Goal: Find specific page/section: Find specific page/section

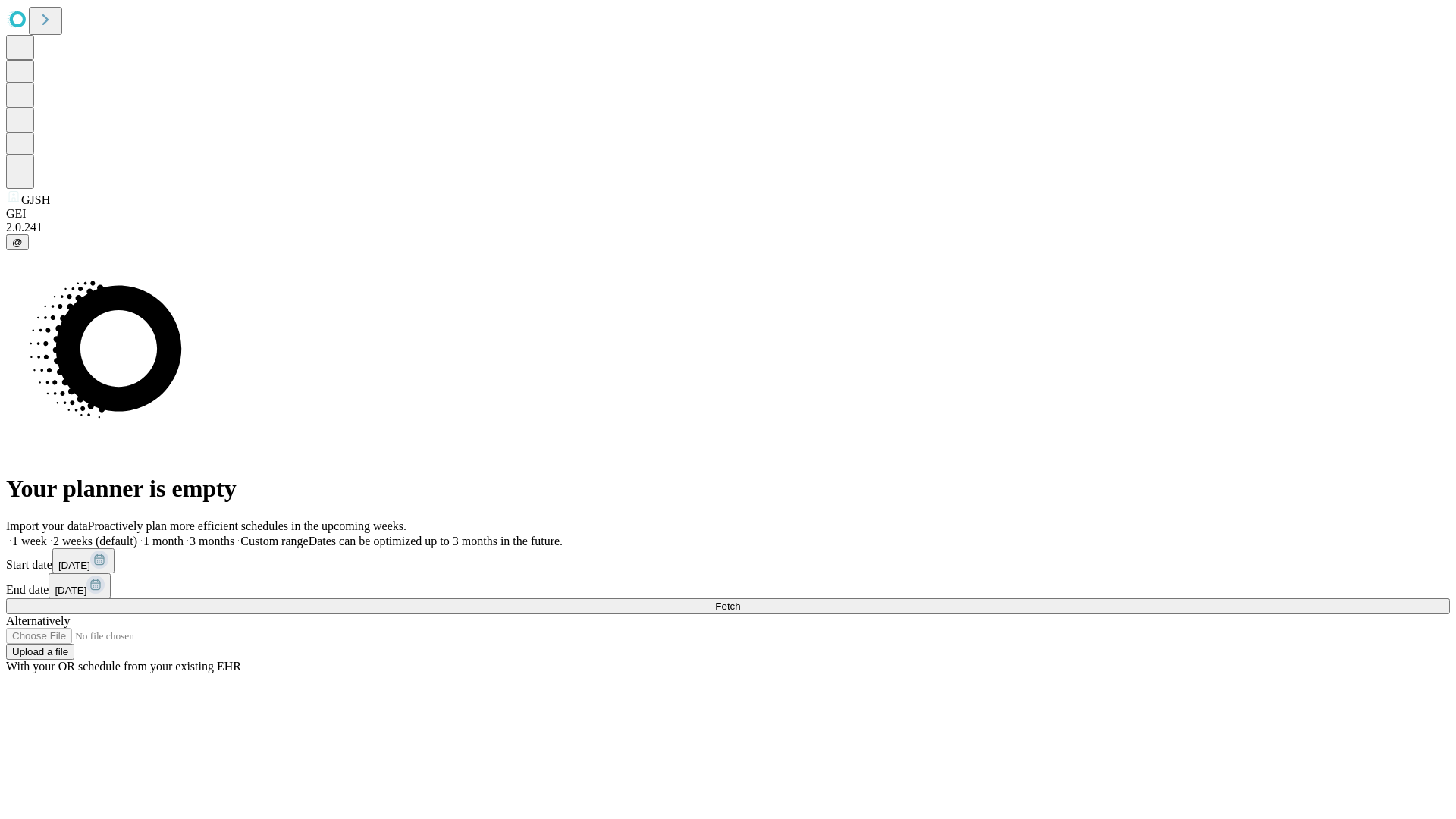
click at [740, 601] on span "Fetch" at bounding box center [728, 606] width 25 height 12
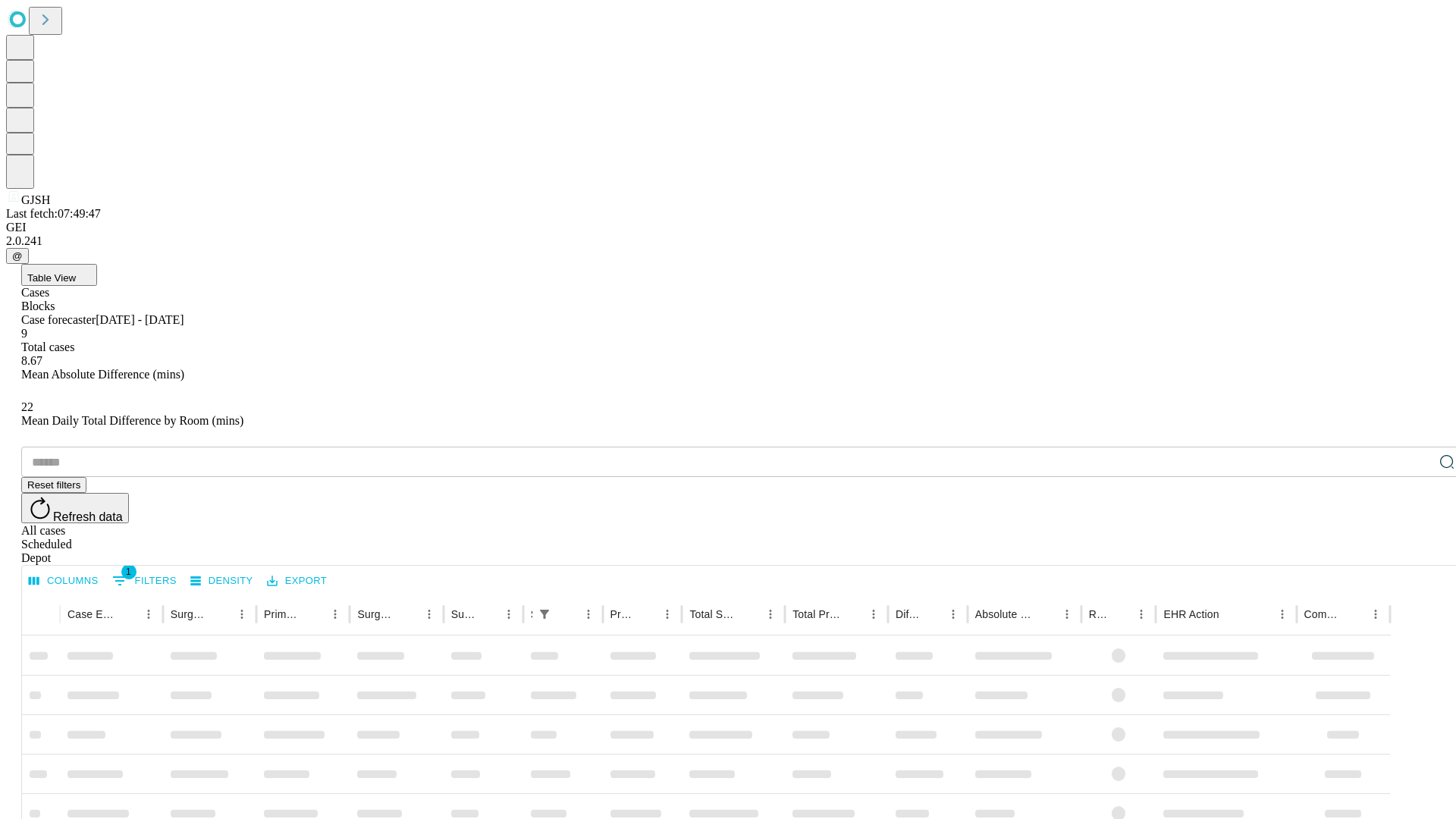
click at [1416, 551] on div "Depot" at bounding box center [743, 557] width 1444 height 14
